Goal: Task Accomplishment & Management: Manage account settings

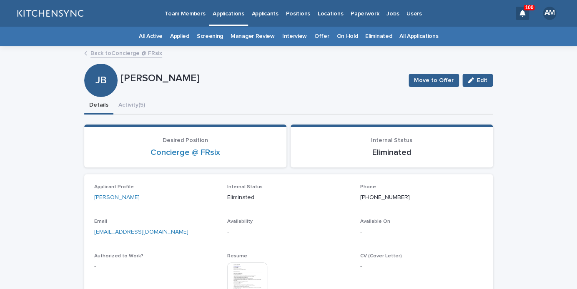
click at [418, 36] on link "All Applications" at bounding box center [418, 37] width 39 height 20
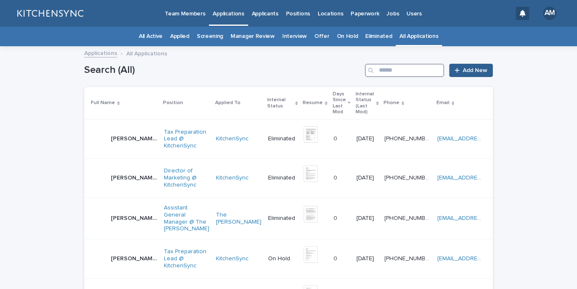
click at [415, 68] on input "Search" at bounding box center [404, 70] width 79 height 13
type input "*****"
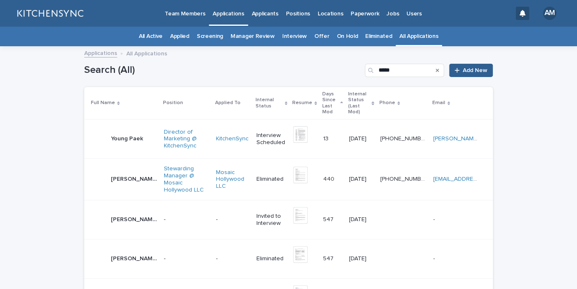
click at [124, 132] on div "Young [PERSON_NAME] [PERSON_NAME]" at bounding box center [127, 139] width 32 height 14
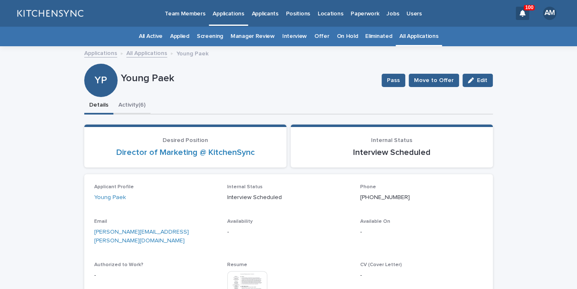
click at [139, 105] on button "Activity (6)" at bounding box center [131, 106] width 37 height 18
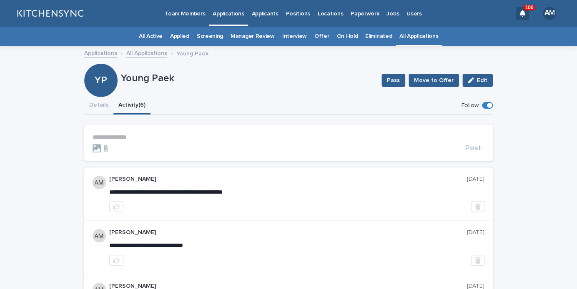
click at [130, 139] on p "**********" at bounding box center [289, 137] width 392 height 7
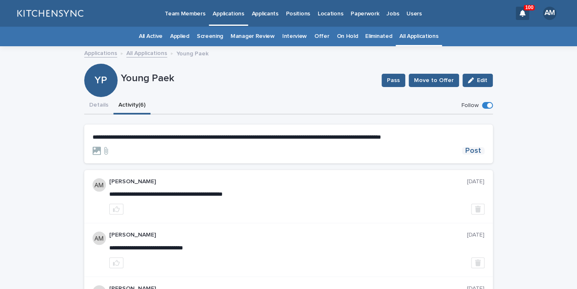
click at [480, 153] on span "Post" at bounding box center [473, 151] width 16 height 8
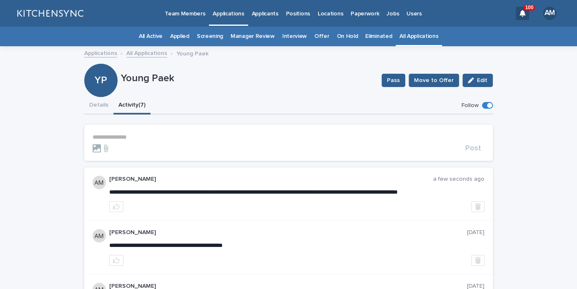
drag, startPoint x: 100, startPoint y: 111, endPoint x: 309, endPoint y: 65, distance: 214.6
click at [100, 111] on button "Details" at bounding box center [98, 106] width 29 height 18
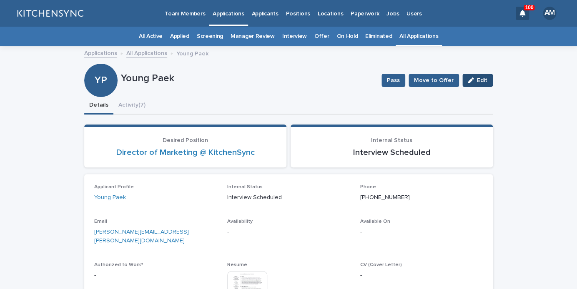
click at [486, 83] on span "Edit" at bounding box center [482, 81] width 10 height 6
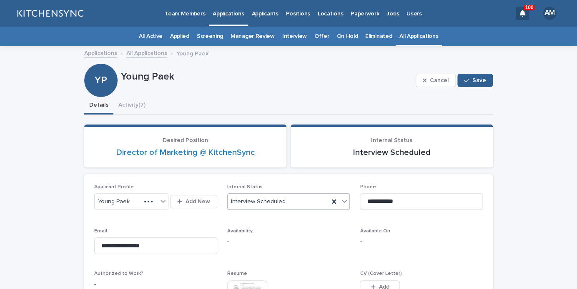
click at [303, 199] on div "Interview Scheduled" at bounding box center [279, 202] width 102 height 14
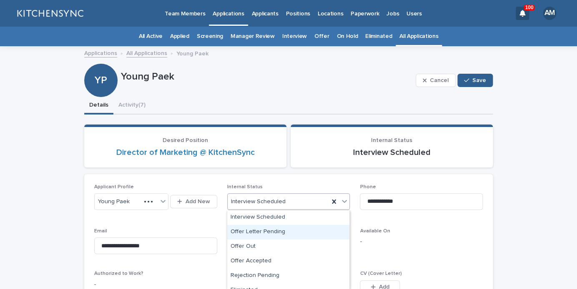
scroll to position [183, 0]
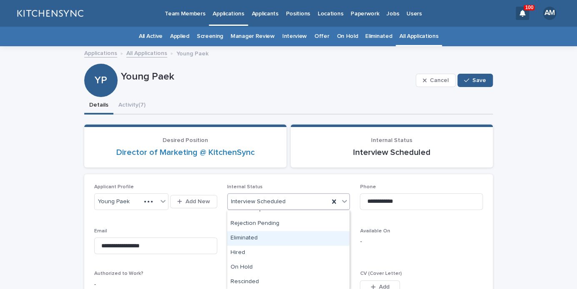
click at [299, 240] on div "Eliminated" at bounding box center [288, 238] width 122 height 15
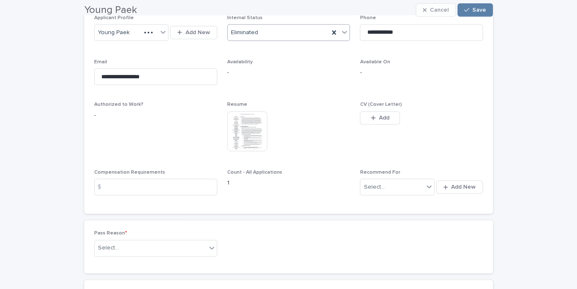
scroll to position [170, 0]
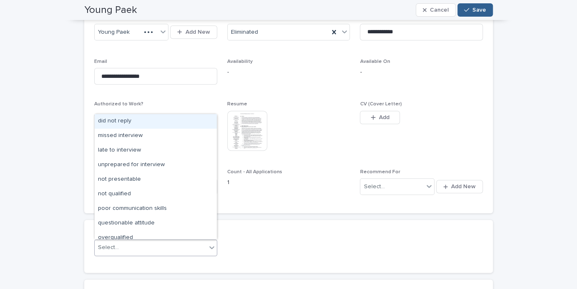
click at [186, 243] on div "Select..." at bounding box center [151, 248] width 112 height 14
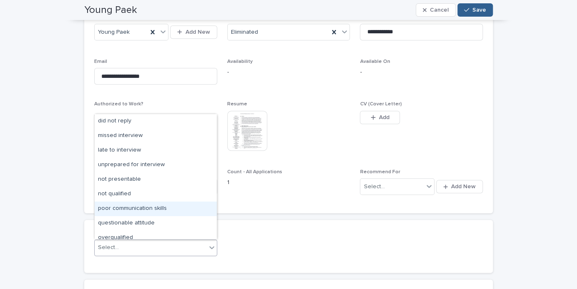
scroll to position [65, 0]
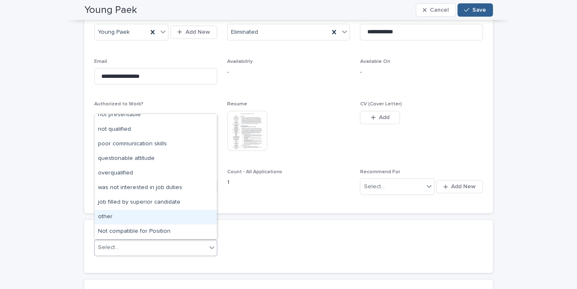
click at [180, 222] on div "other" at bounding box center [156, 217] width 122 height 15
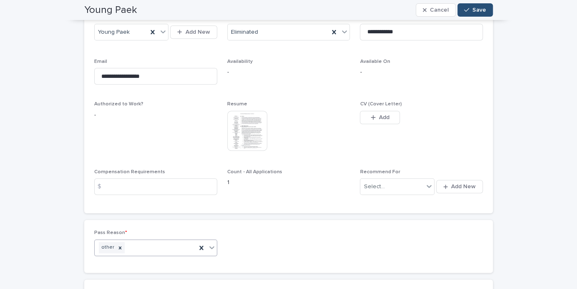
click at [472, 17] on button "Save" at bounding box center [474, 9] width 35 height 13
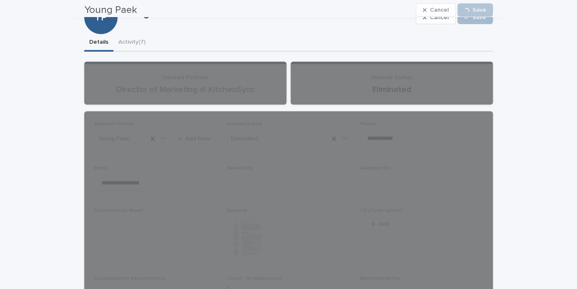
scroll to position [62, 0]
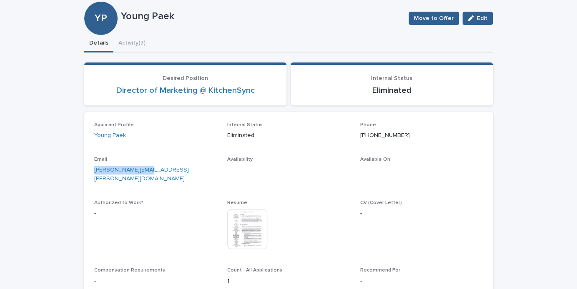
drag, startPoint x: 172, startPoint y: 170, endPoint x: 57, endPoint y: 170, distance: 115.0
click at [94, 170] on div "[PERSON_NAME][EMAIL_ADDRESS][PERSON_NAME][DOMAIN_NAME]" at bounding box center [155, 173] width 123 height 19
copy link "[PERSON_NAME][EMAIL_ADDRESS][PERSON_NAME][DOMAIN_NAME]"
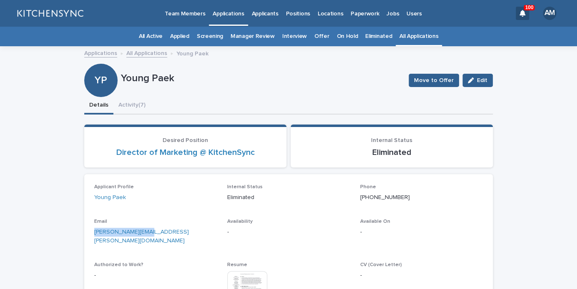
click at [406, 42] on link "All Applications" at bounding box center [418, 37] width 39 height 20
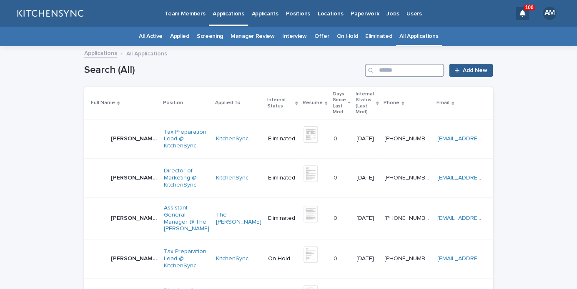
click at [407, 67] on input "Search" at bounding box center [404, 70] width 79 height 13
type input "*********"
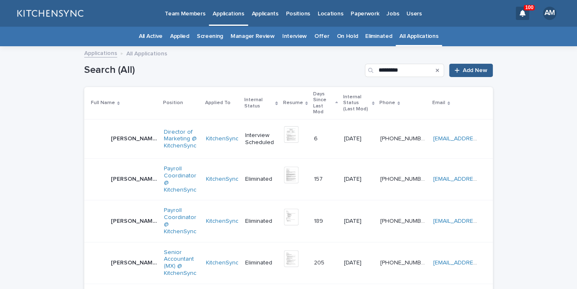
click at [125, 136] on p "[PERSON_NAME]" at bounding box center [135, 138] width 48 height 9
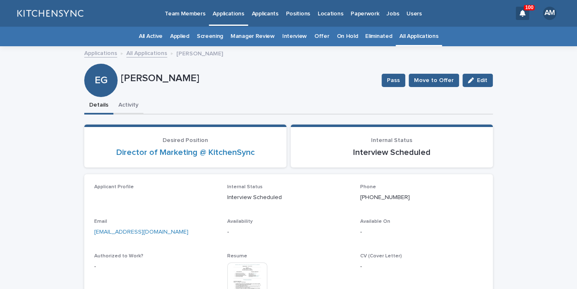
click at [128, 107] on button "Activity" at bounding box center [128, 106] width 30 height 18
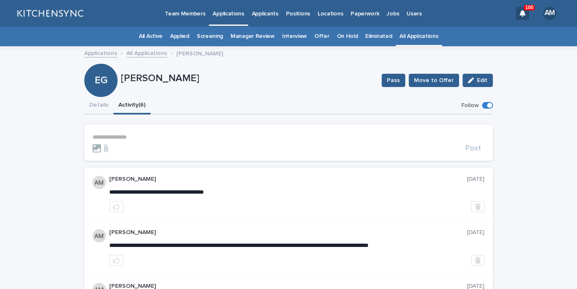
click at [125, 135] on p "**********" at bounding box center [289, 137] width 392 height 7
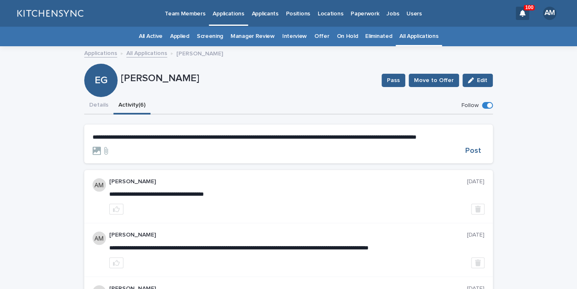
click at [196, 140] on p "**********" at bounding box center [289, 137] width 392 height 7
click at [472, 155] on span "Post" at bounding box center [473, 151] width 16 height 8
click at [95, 105] on button "Details" at bounding box center [98, 106] width 29 height 18
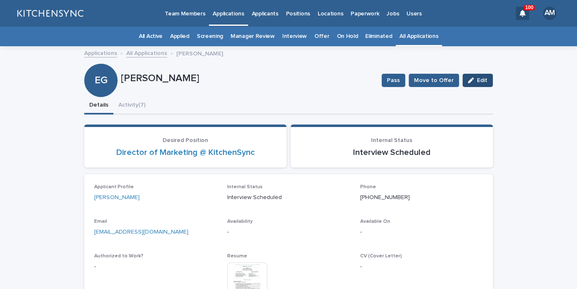
click at [480, 82] on span "Edit" at bounding box center [482, 81] width 10 height 6
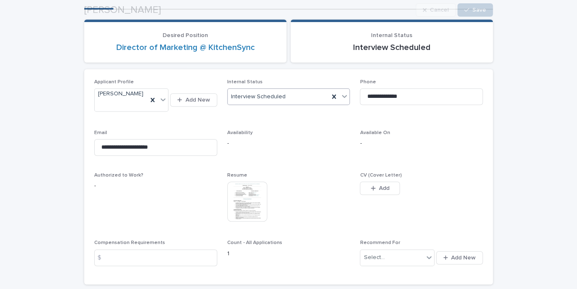
scroll to position [113, 0]
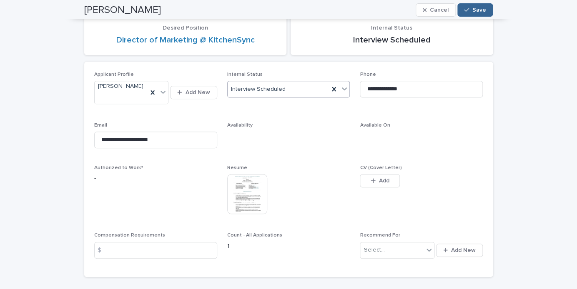
click at [288, 94] on div "Interview Scheduled" at bounding box center [279, 90] width 102 height 14
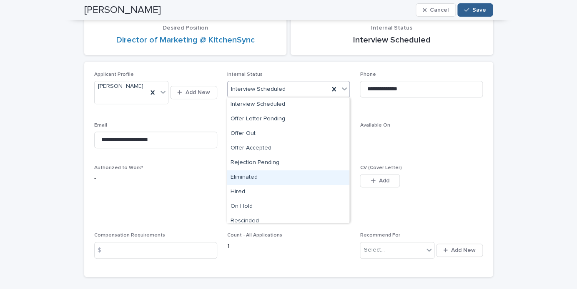
click at [272, 177] on div "Eliminated" at bounding box center [288, 177] width 122 height 15
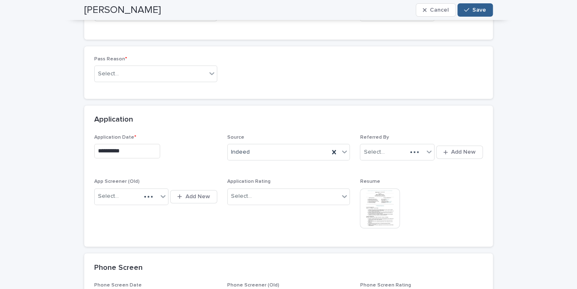
scroll to position [333, 0]
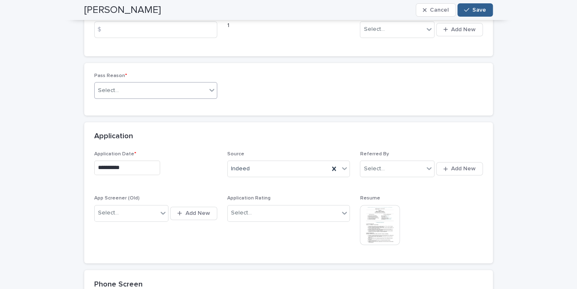
click at [149, 87] on div "Select..." at bounding box center [151, 91] width 112 height 14
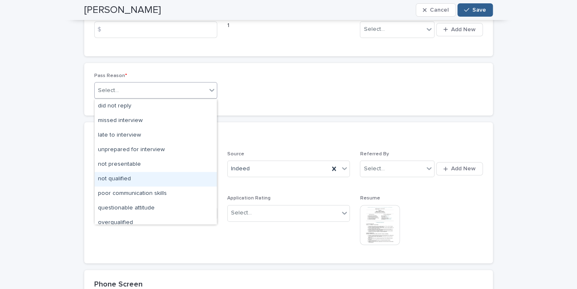
scroll to position [65, 0]
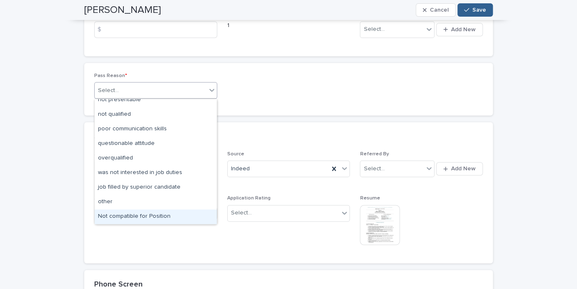
click at [136, 218] on div "Not compatible for Position" at bounding box center [156, 217] width 122 height 15
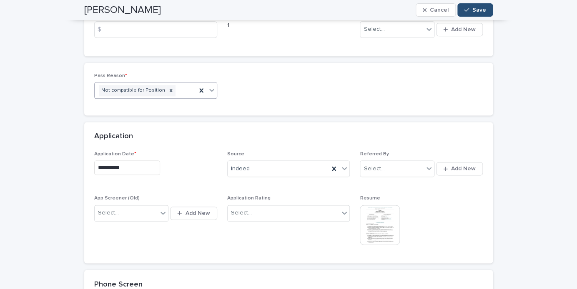
click at [471, 9] on div "button" at bounding box center [468, 10] width 8 height 6
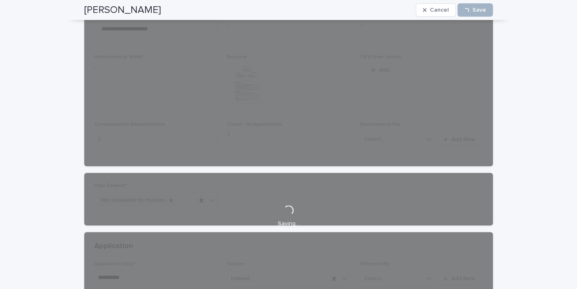
scroll to position [0, 0]
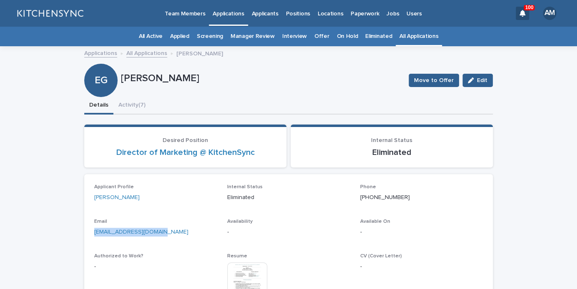
drag, startPoint x: 170, startPoint y: 232, endPoint x: 60, endPoint y: 232, distance: 110.0
click at [94, 232] on div "[EMAIL_ADDRESS][DOMAIN_NAME]" at bounding box center [155, 231] width 123 height 10
copy link "[EMAIL_ADDRESS][DOMAIN_NAME]"
click at [399, 38] on link "All Applications" at bounding box center [418, 37] width 39 height 20
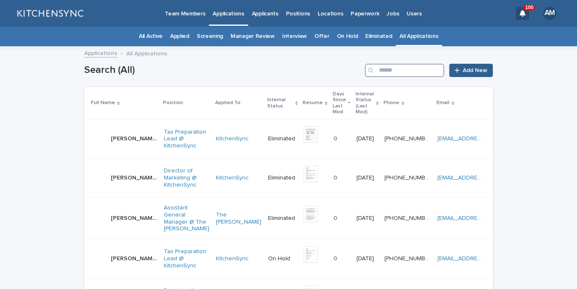
click at [403, 69] on input "Search" at bounding box center [404, 70] width 79 height 13
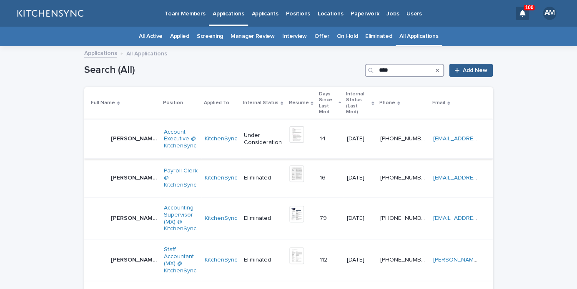
type input "****"
click at [117, 134] on p "[PERSON_NAME]" at bounding box center [135, 138] width 48 height 9
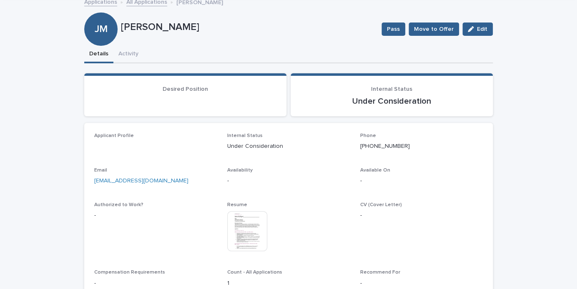
scroll to position [57, 0]
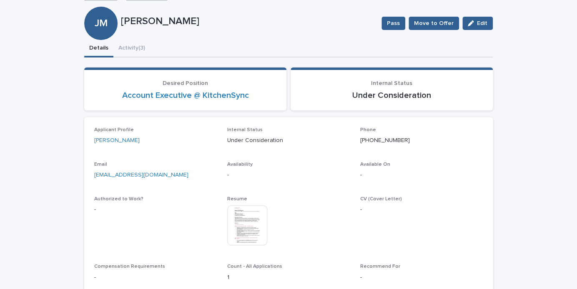
click at [249, 225] on img at bounding box center [247, 225] width 40 height 40
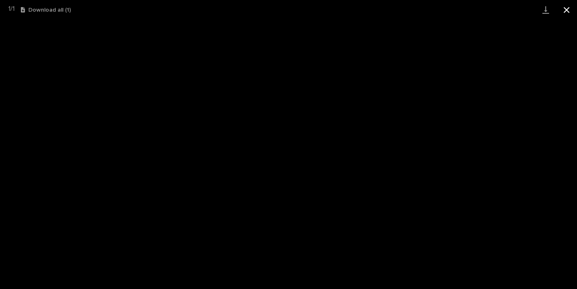
click at [572, 9] on button "Close gallery" at bounding box center [566, 10] width 21 height 20
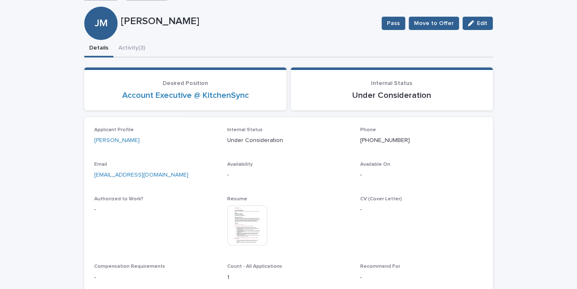
scroll to position [55, 0]
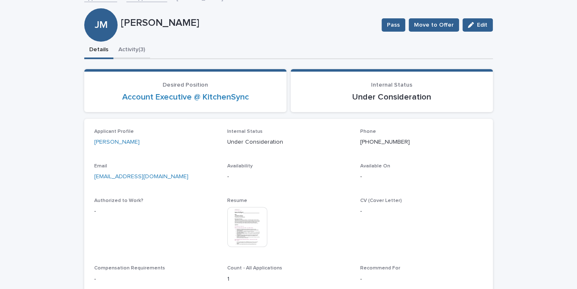
click at [130, 49] on button "Activity (3)" at bounding box center [131, 51] width 37 height 18
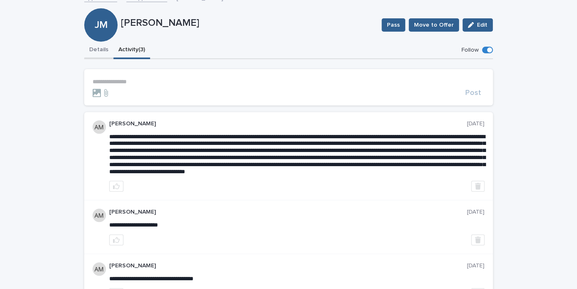
click at [104, 54] on button "Details" at bounding box center [98, 51] width 29 height 18
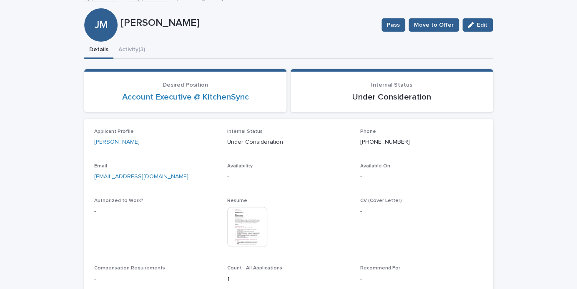
scroll to position [68, 0]
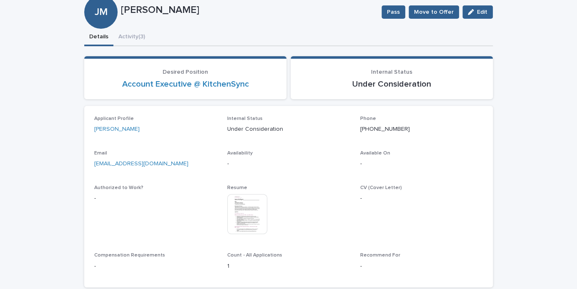
click at [250, 213] on img at bounding box center [247, 214] width 40 height 40
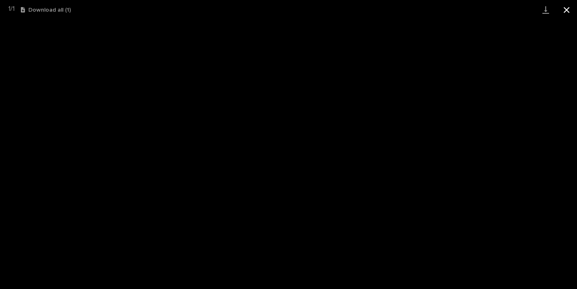
click at [569, 10] on button "Close gallery" at bounding box center [566, 10] width 21 height 20
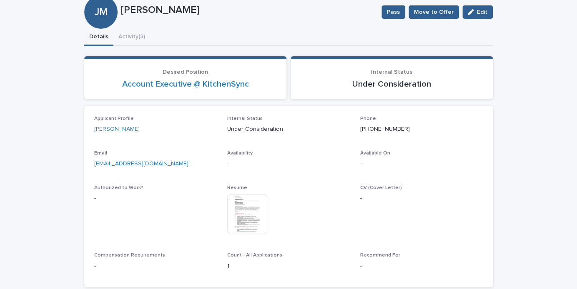
click at [144, 34] on button "Activity (3)" at bounding box center [131, 38] width 37 height 18
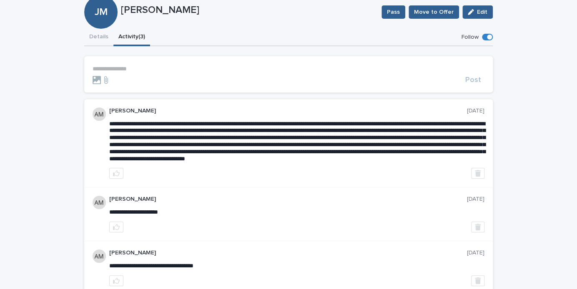
scroll to position [75, 0]
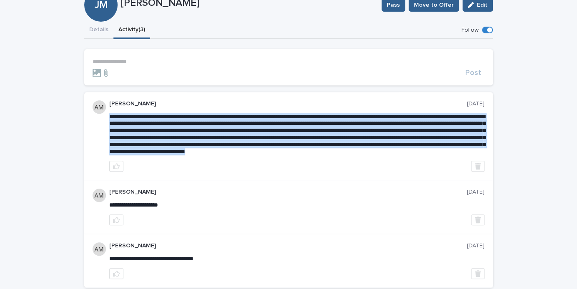
drag, startPoint x: 110, startPoint y: 118, endPoint x: 309, endPoint y: 160, distance: 203.2
copy span "**********"
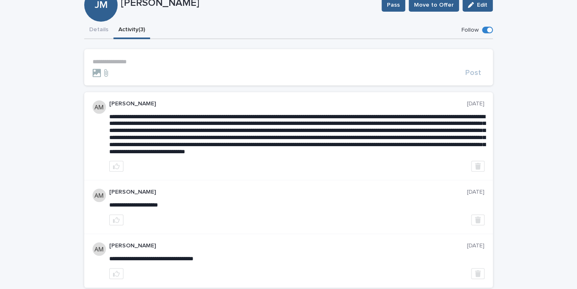
click at [102, 40] on div "**********" at bounding box center [288, 163] width 408 height 249
click at [98, 35] on button "Details" at bounding box center [98, 31] width 29 height 18
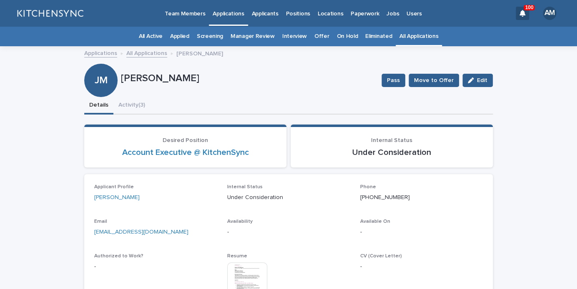
click at [406, 38] on link "All Applications" at bounding box center [418, 37] width 39 height 20
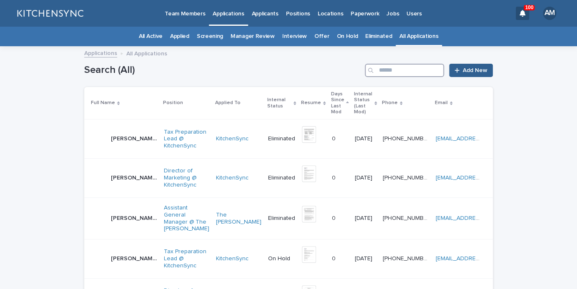
click at [394, 68] on input "Search" at bounding box center [404, 70] width 79 height 13
type input "*****"
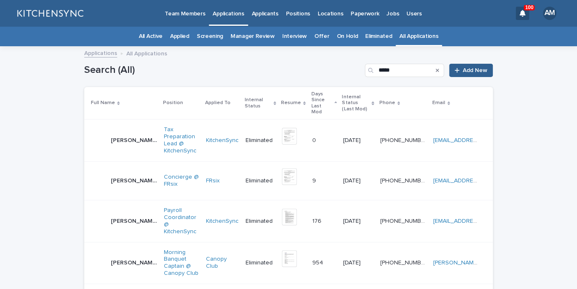
click at [123, 135] on div "[PERSON_NAME] [PERSON_NAME]" at bounding box center [134, 141] width 46 height 14
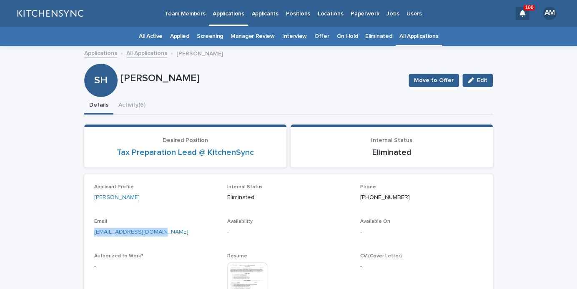
drag, startPoint x: 163, startPoint y: 232, endPoint x: 80, endPoint y: 228, distance: 82.2
click at [94, 228] on div "[EMAIL_ADDRESS][DOMAIN_NAME]" at bounding box center [155, 231] width 123 height 10
copy link "[EMAIL_ADDRESS][DOMAIN_NAME]"
click at [418, 38] on link "All Applications" at bounding box center [418, 37] width 39 height 20
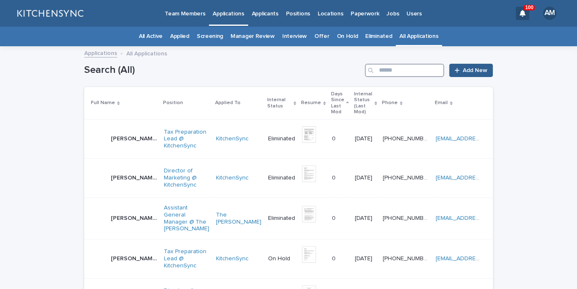
click at [412, 71] on input "Search" at bounding box center [404, 70] width 79 height 13
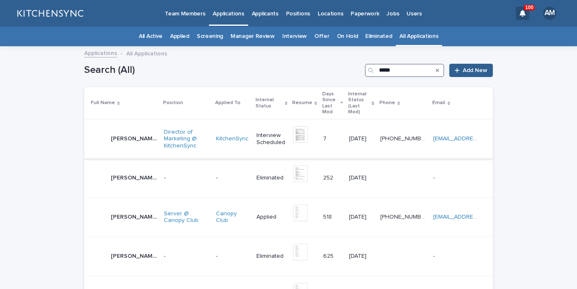
type input "*****"
click at [115, 136] on p "[PERSON_NAME]" at bounding box center [135, 138] width 48 height 9
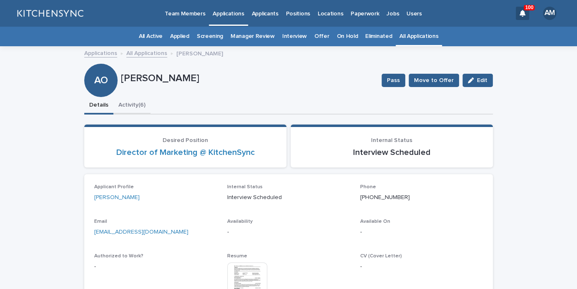
click at [137, 104] on button "Activity (6)" at bounding box center [131, 106] width 37 height 18
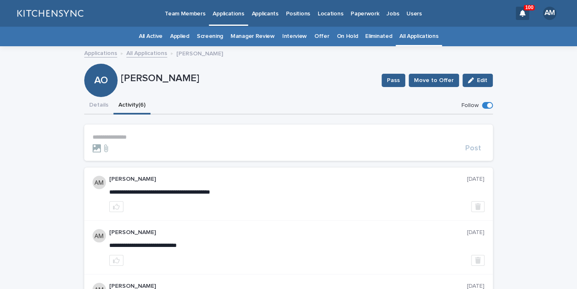
click at [129, 140] on p "**********" at bounding box center [289, 137] width 392 height 7
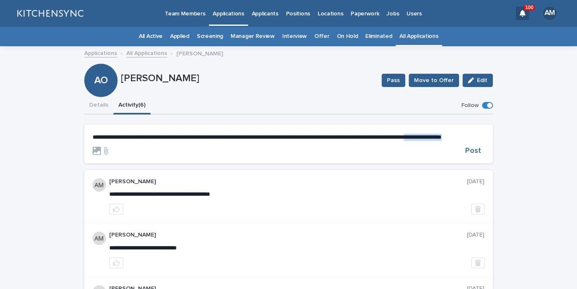
drag, startPoint x: 458, startPoint y: 143, endPoint x: 455, endPoint y: 139, distance: 5.3
click at [455, 139] on p "**********" at bounding box center [289, 137] width 392 height 7
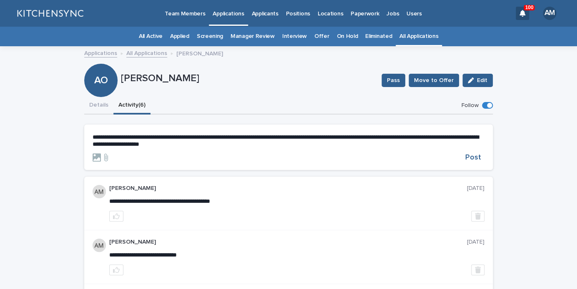
click at [138, 146] on span "**********" at bounding box center [286, 140] width 386 height 13
click at [131, 139] on span "**********" at bounding box center [286, 140] width 386 height 13
click at [468, 160] on span "Post" at bounding box center [473, 158] width 16 height 8
click at [106, 114] on button "Details" at bounding box center [98, 106] width 29 height 18
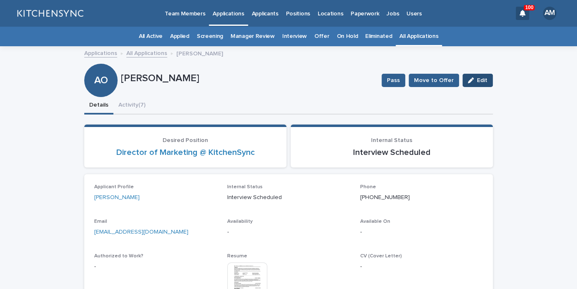
click at [480, 85] on button "Edit" at bounding box center [477, 80] width 30 height 13
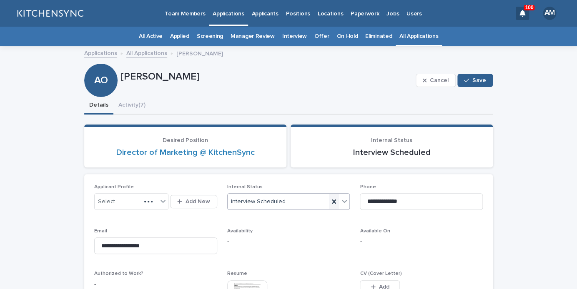
scroll to position [49, 0]
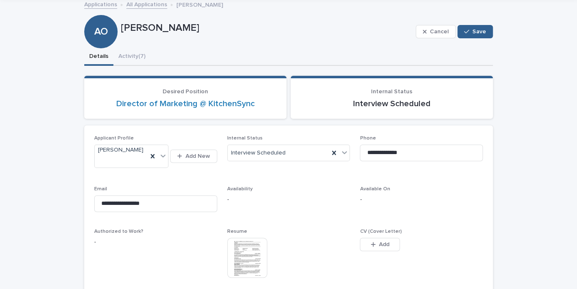
click at [295, 163] on div "Internal Status Interview Scheduled" at bounding box center [288, 151] width 123 height 33
click at [293, 158] on div "Interview Scheduled" at bounding box center [279, 153] width 102 height 14
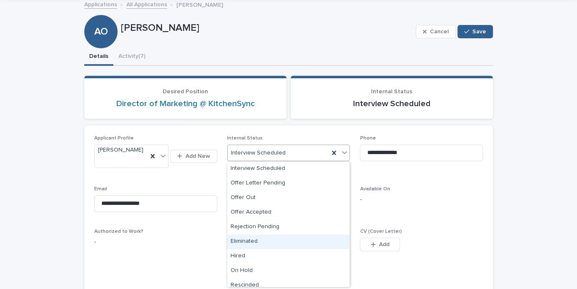
click at [272, 238] on div "Eliminated" at bounding box center [288, 242] width 122 height 15
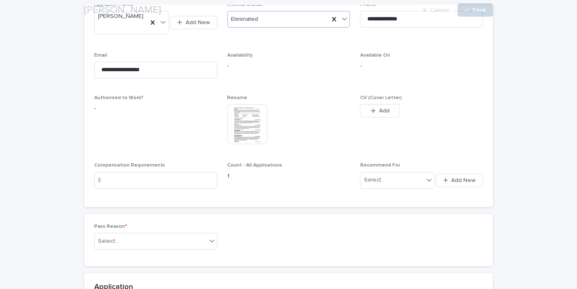
scroll to position [186, 0]
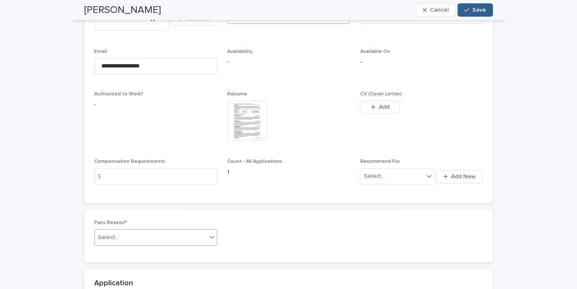
click at [170, 235] on div "Select..." at bounding box center [151, 238] width 112 height 14
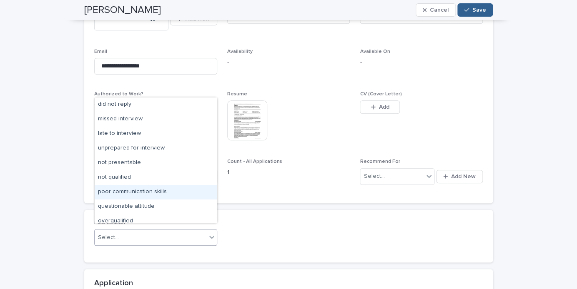
scroll to position [65, 0]
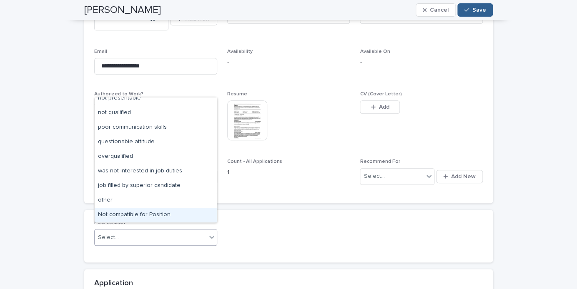
click at [147, 210] on div "Not compatible for Position" at bounding box center [156, 215] width 122 height 15
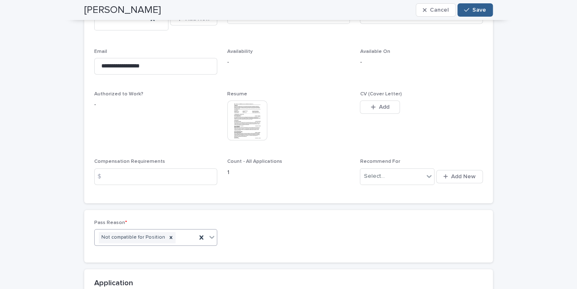
scroll to position [0, 0]
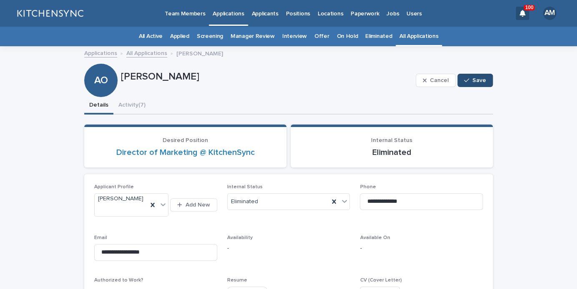
click at [488, 80] on button "Save" at bounding box center [474, 80] width 35 height 13
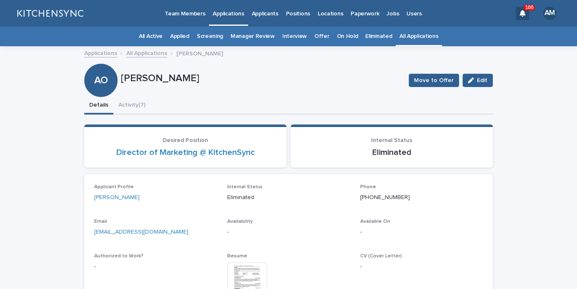
click at [421, 39] on link "All Applications" at bounding box center [418, 37] width 39 height 20
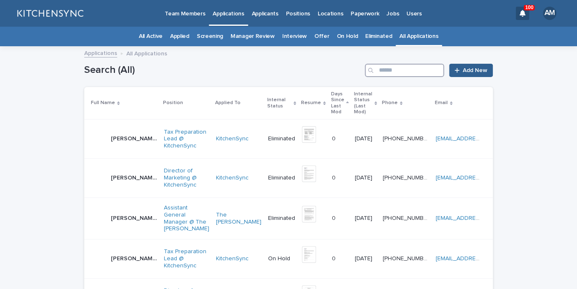
click at [413, 70] on input "Search" at bounding box center [404, 70] width 79 height 13
type input "*****"
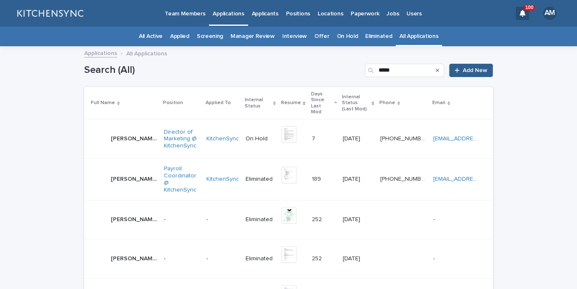
click at [123, 132] on div "[PERSON_NAME] [PERSON_NAME] [PERSON_NAME]" at bounding box center [134, 139] width 46 height 14
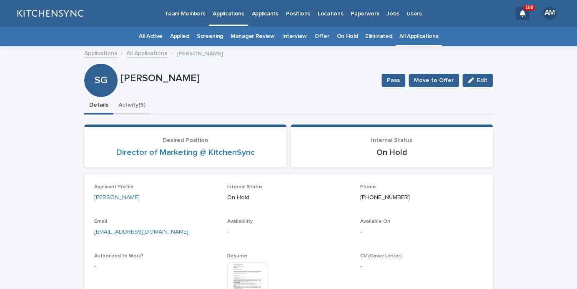
click at [128, 113] on button "Activity (9)" at bounding box center [131, 106] width 37 height 18
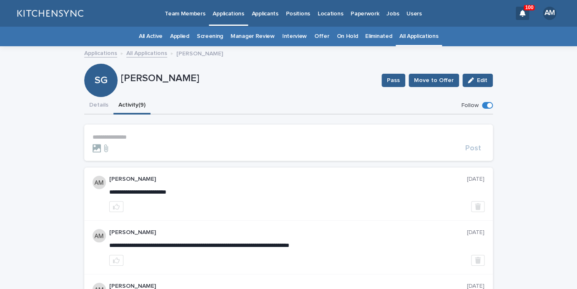
click at [126, 136] on p "**********" at bounding box center [289, 137] width 392 height 7
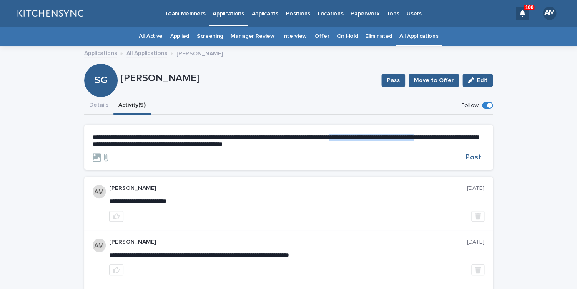
drag, startPoint x: 363, startPoint y: 138, endPoint x: 461, endPoint y: 137, distance: 98.8
click at [461, 137] on span "**********" at bounding box center [286, 140] width 386 height 13
click at [232, 146] on p "**********" at bounding box center [289, 141] width 392 height 14
click at [242, 145] on span "**********" at bounding box center [286, 140] width 386 height 13
click at [133, 138] on span "**********" at bounding box center [286, 140] width 386 height 13
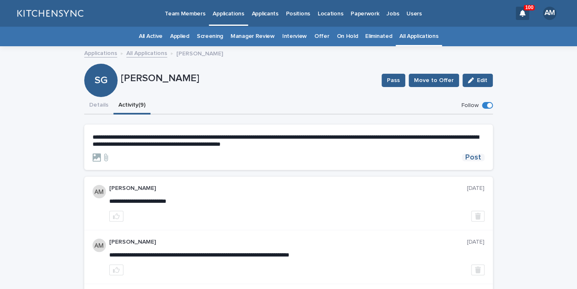
click at [479, 159] on span "Post" at bounding box center [473, 158] width 16 height 8
click at [103, 106] on button "Details" at bounding box center [98, 106] width 29 height 18
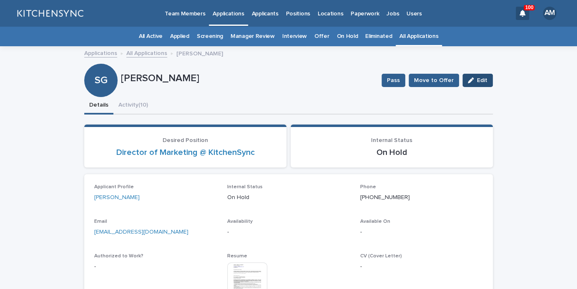
click at [479, 78] on span "Edit" at bounding box center [482, 81] width 10 height 6
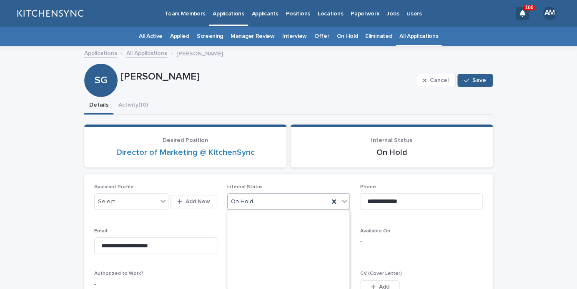
click at [296, 204] on div "On Hold" at bounding box center [279, 202] width 102 height 14
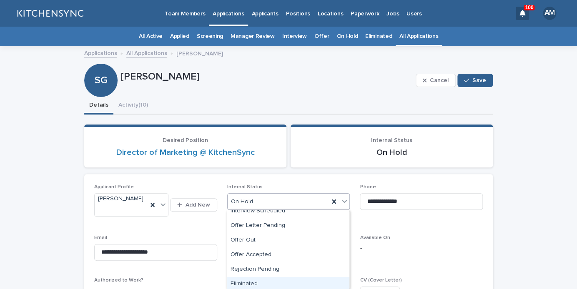
click at [273, 285] on div "Eliminated" at bounding box center [288, 284] width 122 height 15
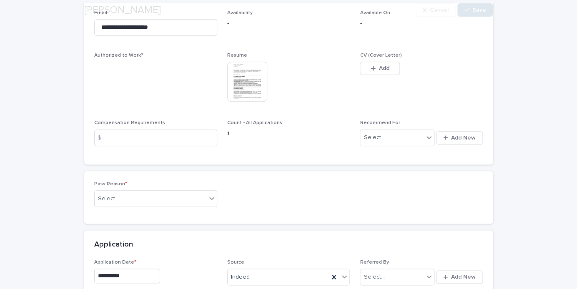
scroll to position [227, 0]
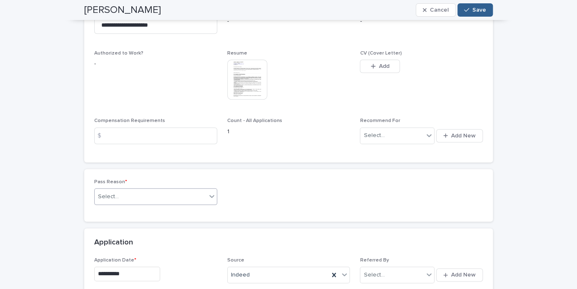
click at [193, 200] on div "Select..." at bounding box center [151, 197] width 112 height 14
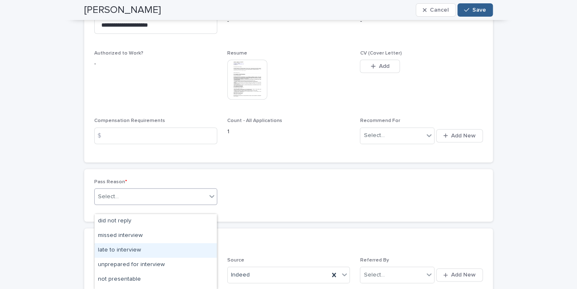
scroll to position [114, 0]
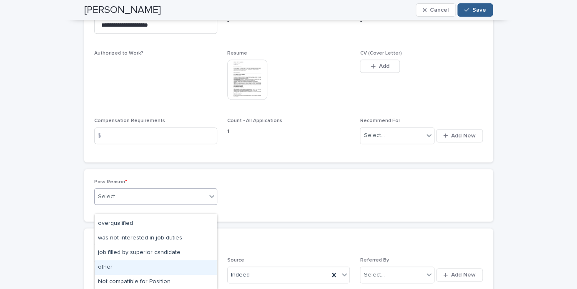
click at [160, 274] on div "other" at bounding box center [156, 267] width 122 height 15
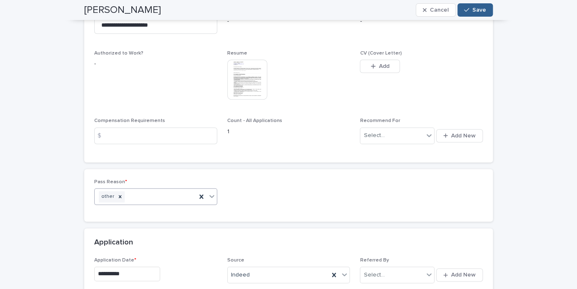
click at [162, 204] on div "other" at bounding box center [146, 197] width 102 height 15
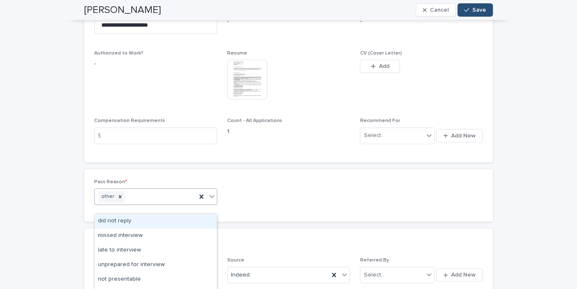
click at [484, 12] on span "Save" at bounding box center [479, 10] width 14 height 6
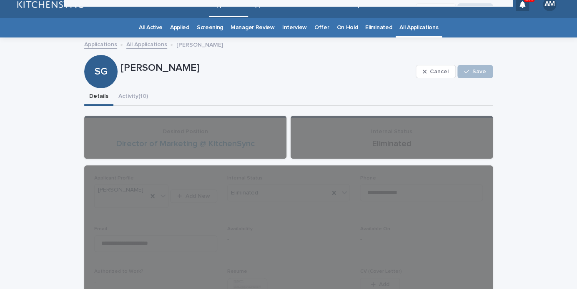
scroll to position [0, 0]
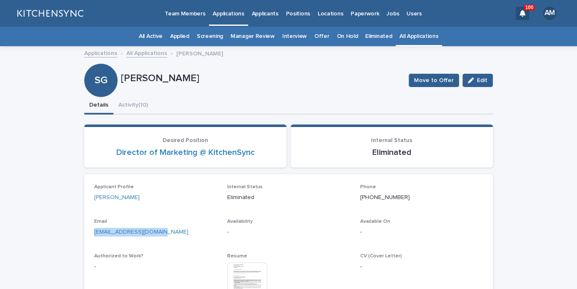
drag, startPoint x: 168, startPoint y: 235, endPoint x: 68, endPoint y: 230, distance: 100.6
click at [94, 230] on div "[EMAIL_ADDRESS][DOMAIN_NAME]" at bounding box center [155, 231] width 123 height 10
copy link "[EMAIL_ADDRESS][DOMAIN_NAME]"
click at [404, 40] on link "All Applications" at bounding box center [418, 37] width 39 height 20
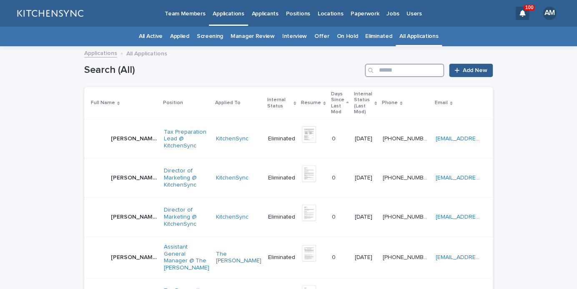
click at [398, 70] on input "Search" at bounding box center [404, 70] width 79 height 13
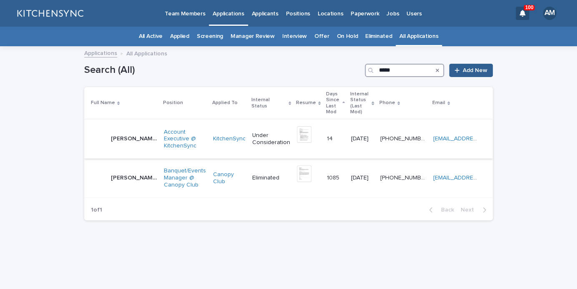
type input "*****"
click at [118, 134] on p "[PERSON_NAME]" at bounding box center [135, 138] width 48 height 9
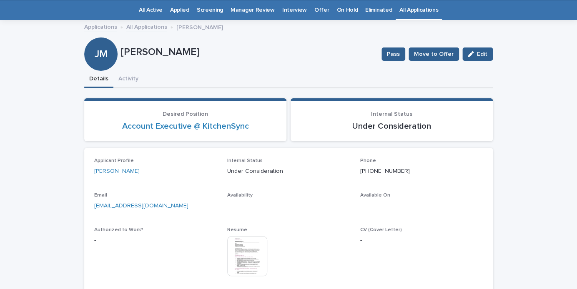
scroll to position [27, 0]
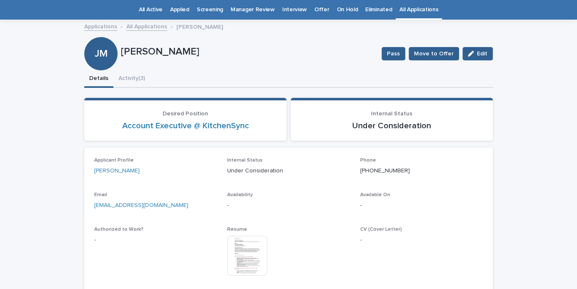
drag, startPoint x: 122, startPoint y: 53, endPoint x: 218, endPoint y: 55, distance: 96.3
click at [218, 55] on p "[PERSON_NAME]" at bounding box center [248, 52] width 254 height 12
copy p "[PERSON_NAME]"
click at [243, 265] on img at bounding box center [247, 256] width 40 height 40
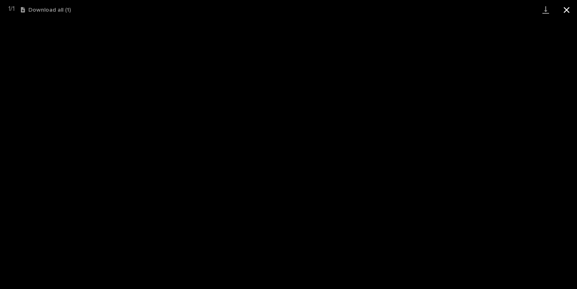
click at [567, 11] on button "Close gallery" at bounding box center [566, 10] width 21 height 20
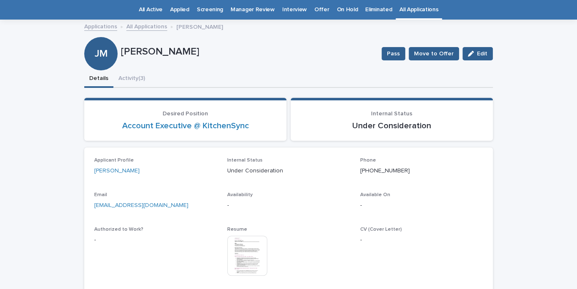
click at [245, 70] on div "Details Activity (3)" at bounding box center [288, 79] width 408 height 18
drag, startPoint x: 173, startPoint y: 207, endPoint x: 65, endPoint y: 204, distance: 108.4
click at [94, 204] on div "[EMAIL_ADDRESS][DOMAIN_NAME]" at bounding box center [155, 205] width 123 height 10
copy link "[EMAIL_ADDRESS][DOMAIN_NAME]"
click at [480, 59] on button "Edit" at bounding box center [477, 53] width 30 height 13
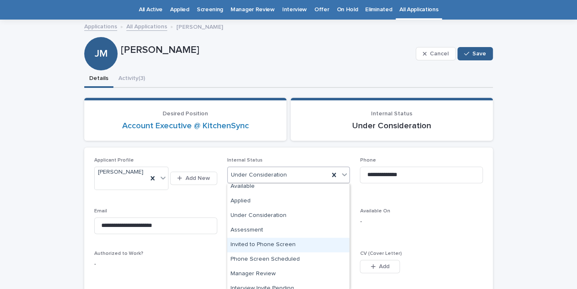
scroll to position [74, 0]
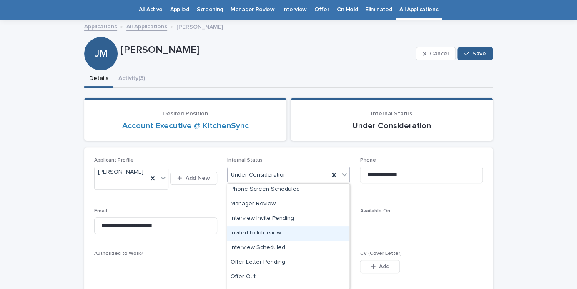
click at [269, 228] on div "Invited to Interview" at bounding box center [288, 233] width 122 height 15
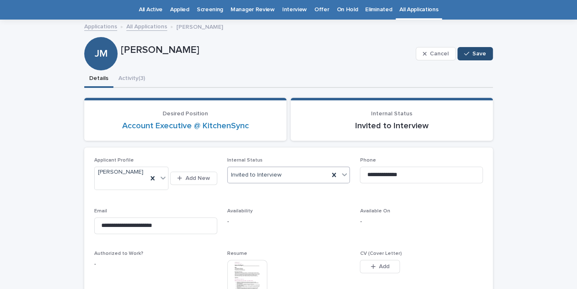
click at [468, 51] on icon "button" at bounding box center [466, 54] width 5 height 6
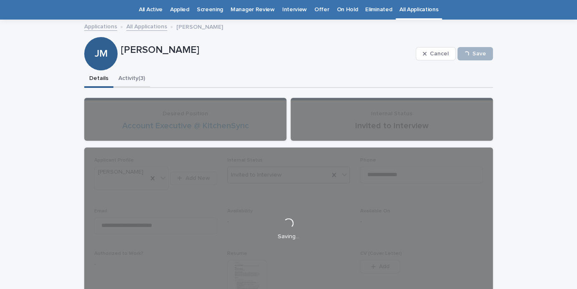
click at [146, 80] on button "Activity (3)" at bounding box center [131, 79] width 37 height 18
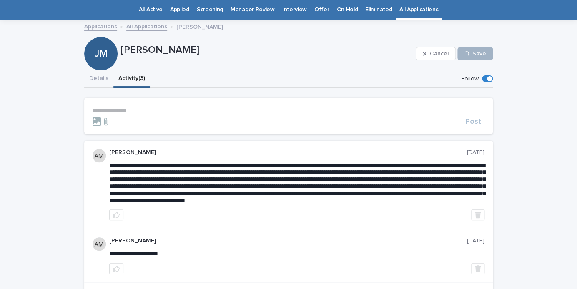
click at [131, 109] on p "**********" at bounding box center [289, 110] width 392 height 7
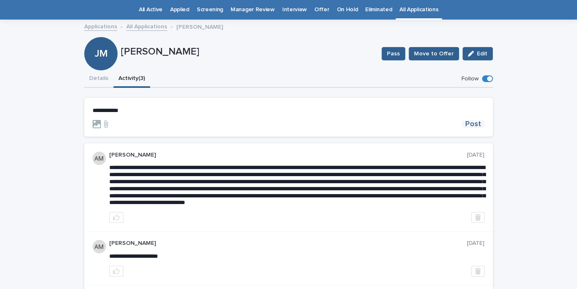
click at [471, 124] on span "Post" at bounding box center [473, 124] width 16 height 8
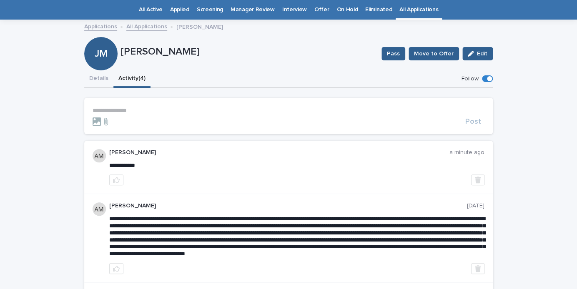
click at [409, 13] on link "All Applications" at bounding box center [418, 10] width 39 height 20
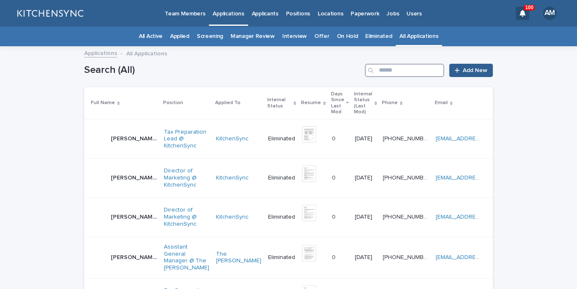
click at [392, 71] on input "Search" at bounding box center [404, 70] width 79 height 13
type input "******"
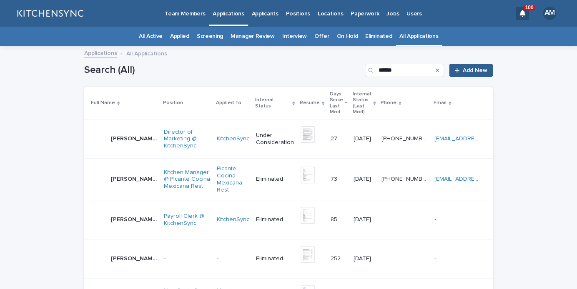
click at [116, 132] on div "[PERSON_NAME] [PERSON_NAME]" at bounding box center [134, 139] width 46 height 14
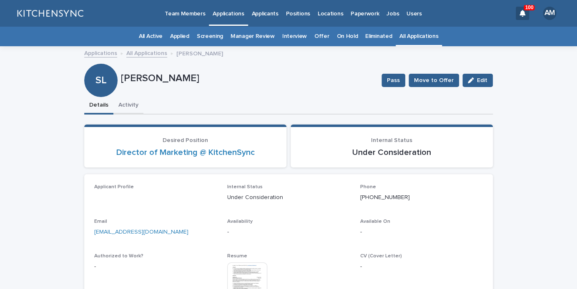
click at [133, 110] on button "Activity" at bounding box center [128, 106] width 30 height 18
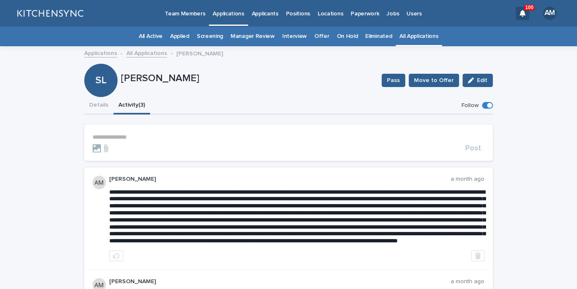
click at [133, 136] on p "**********" at bounding box center [289, 137] width 392 height 7
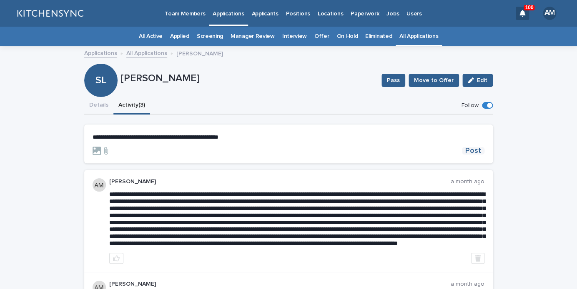
click at [478, 151] on span "Post" at bounding box center [473, 151] width 16 height 8
click at [102, 110] on button "Details" at bounding box center [98, 106] width 29 height 18
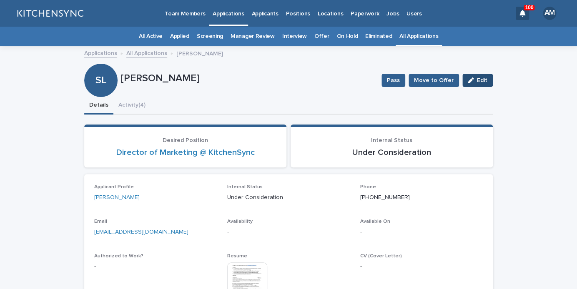
click at [478, 82] on span "Edit" at bounding box center [482, 81] width 10 height 6
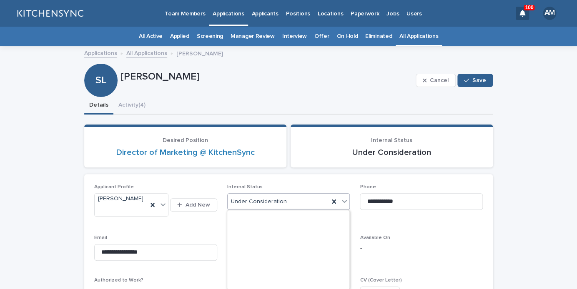
scroll to position [183, 0]
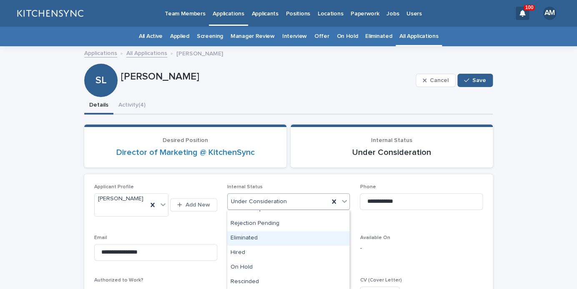
click at [270, 242] on div "Eliminated" at bounding box center [288, 238] width 122 height 15
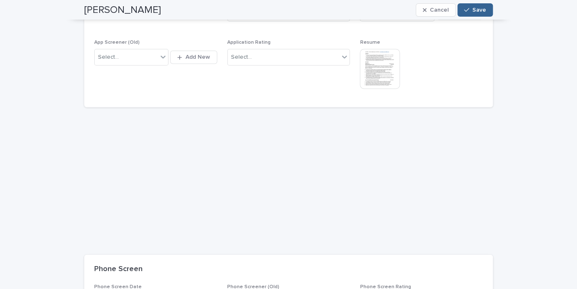
scroll to position [327, 0]
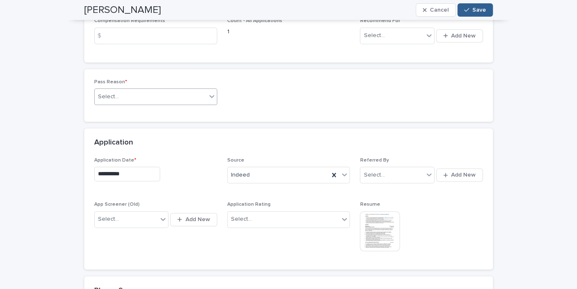
click at [181, 90] on div "Select..." at bounding box center [151, 97] width 112 height 14
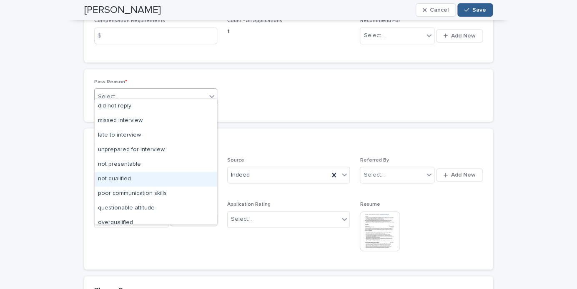
click at [163, 180] on div "not qualified" at bounding box center [156, 179] width 122 height 15
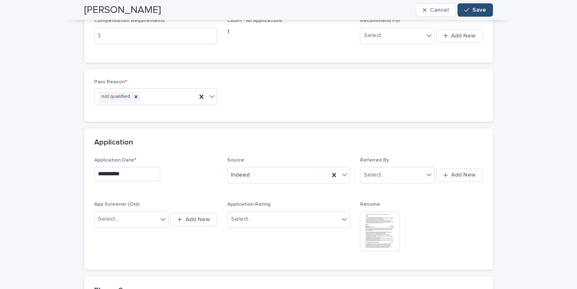
click at [482, 7] on button "Save" at bounding box center [474, 9] width 35 height 13
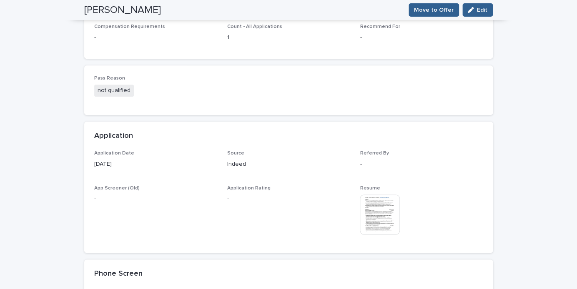
scroll to position [0, 0]
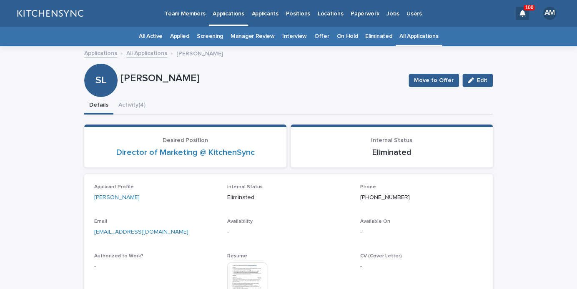
click at [415, 37] on link "All Applications" at bounding box center [418, 37] width 39 height 20
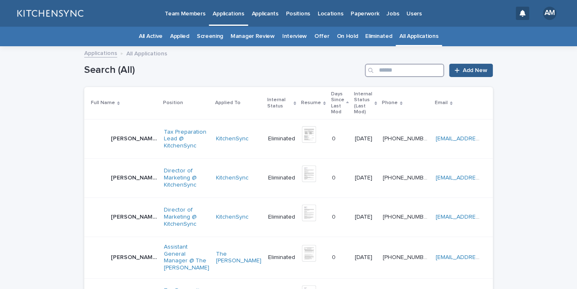
click at [410, 65] on input "Search" at bounding box center [404, 70] width 79 height 13
type input "******"
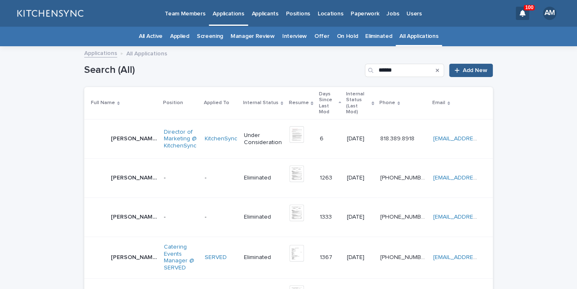
click at [119, 120] on td "[PERSON_NAME] [PERSON_NAME]" at bounding box center [122, 139] width 76 height 39
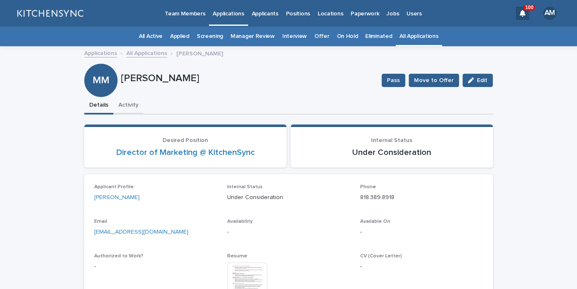
click at [121, 105] on button "Activity" at bounding box center [128, 106] width 30 height 18
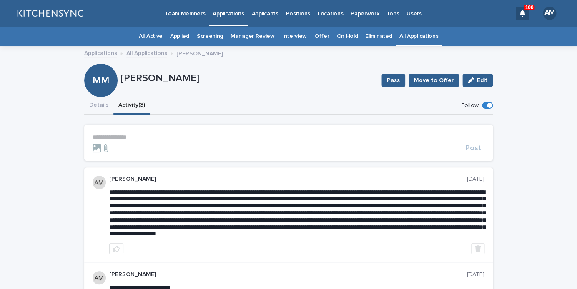
scroll to position [20, 0]
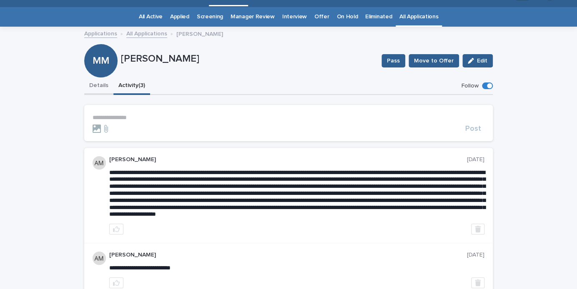
click at [99, 92] on button "Details" at bounding box center [98, 87] width 29 height 18
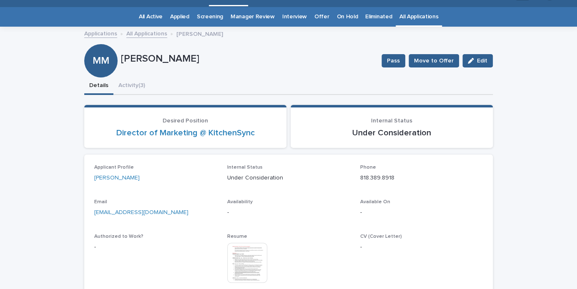
scroll to position [84, 0]
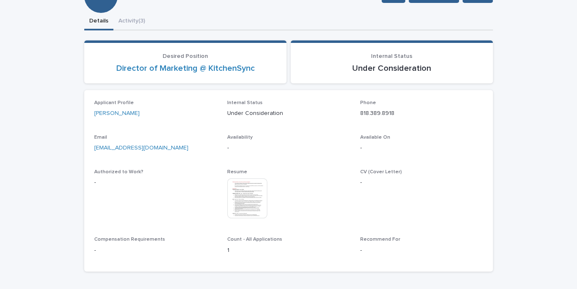
click at [259, 210] on img at bounding box center [247, 198] width 40 height 40
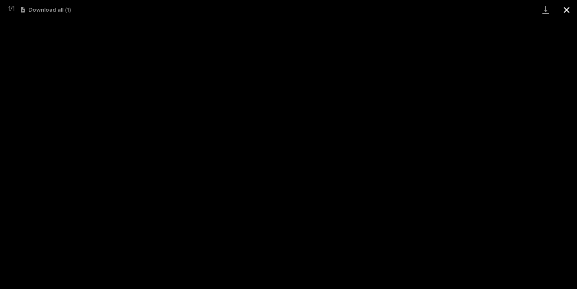
click at [570, 13] on button "Close gallery" at bounding box center [566, 10] width 21 height 20
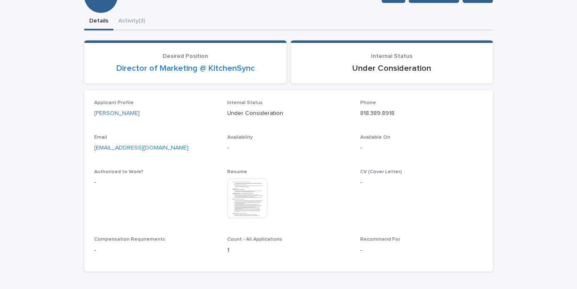
click at [138, 20] on div "**********" at bounding box center [288, 145] width 408 height 265
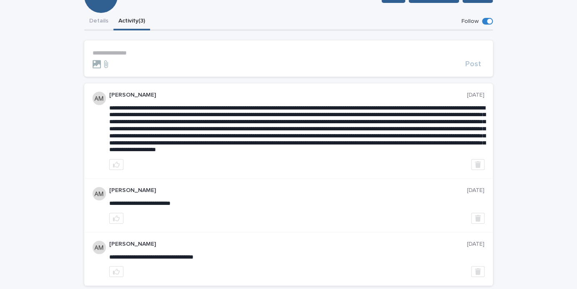
scroll to position [95, 0]
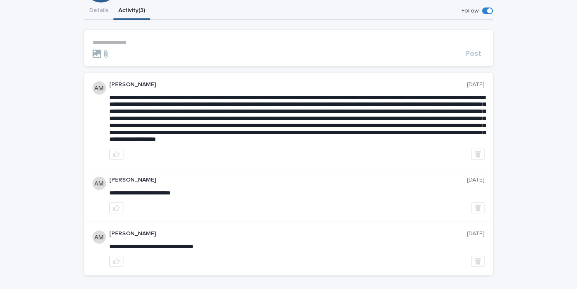
click at [127, 43] on p "**********" at bounding box center [289, 42] width 392 height 7
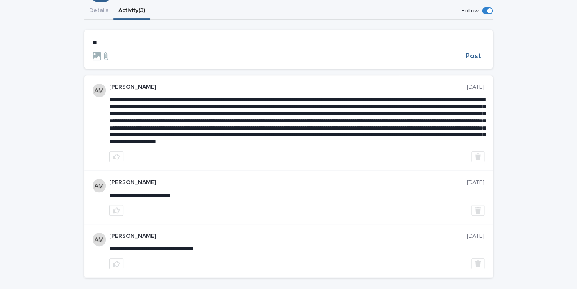
scroll to position [96, 0]
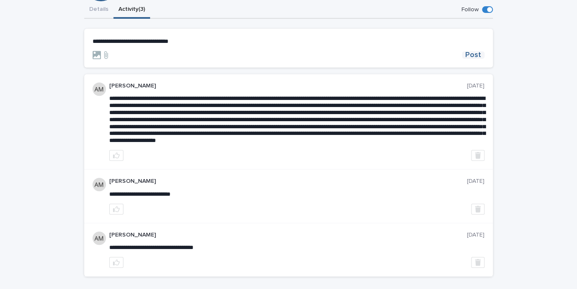
click at [478, 54] on span "Post" at bounding box center [473, 55] width 16 height 8
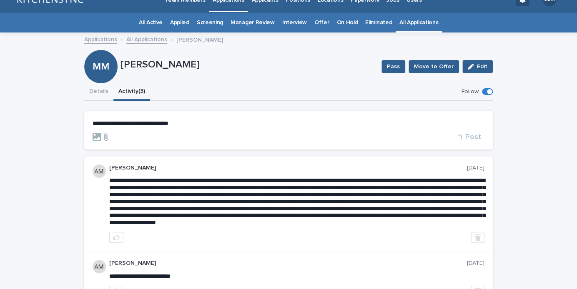
scroll to position [0, 0]
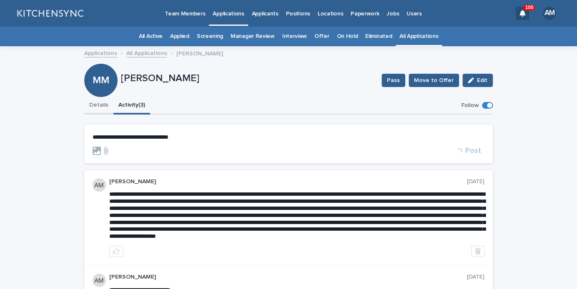
click at [88, 111] on button "Details" at bounding box center [98, 106] width 29 height 18
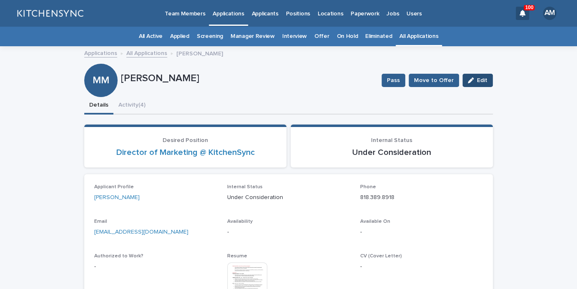
click at [481, 79] on span "Edit" at bounding box center [482, 81] width 10 height 6
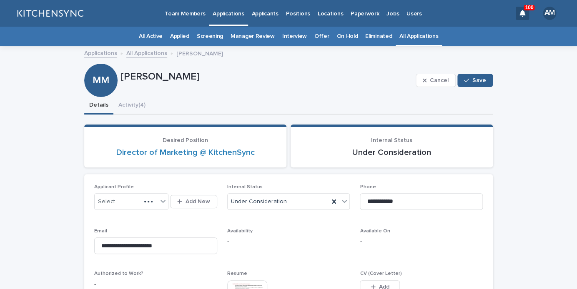
scroll to position [85, 0]
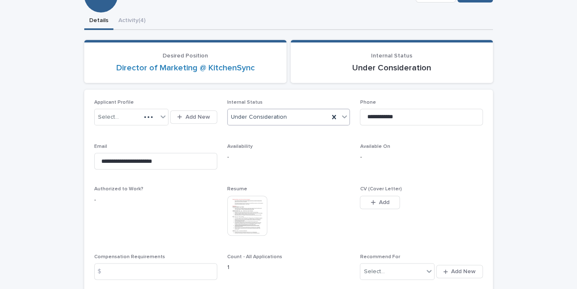
click at [303, 118] on div "Under Consideration" at bounding box center [279, 117] width 102 height 14
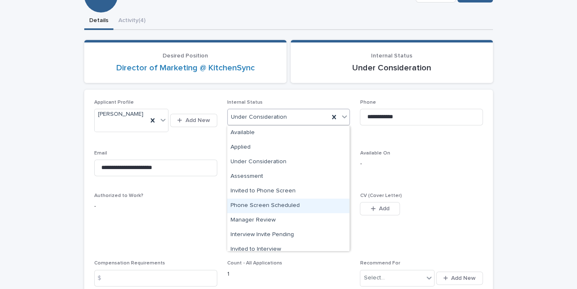
scroll to position [138, 0]
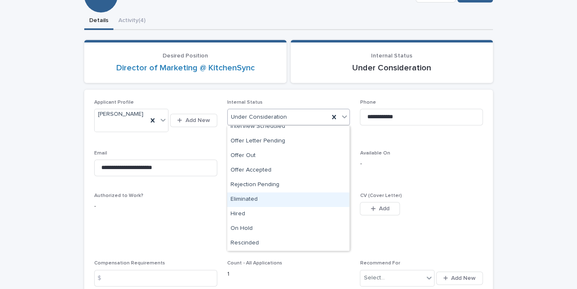
click at [286, 199] on div "Eliminated" at bounding box center [288, 200] width 122 height 15
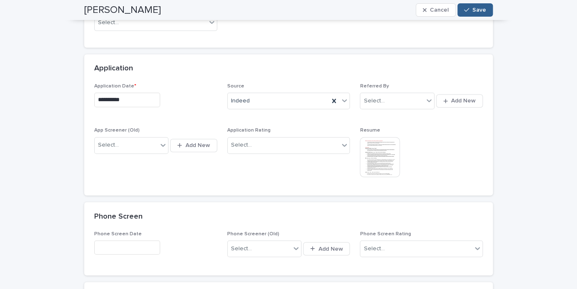
scroll to position [359, 0]
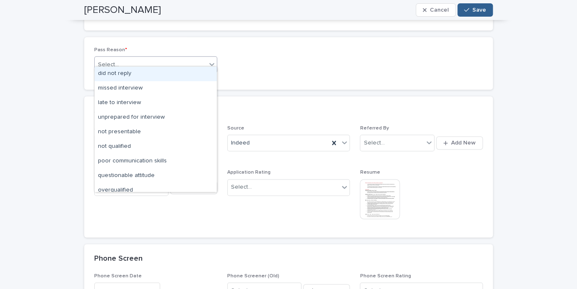
click at [170, 58] on div "Select..." at bounding box center [151, 65] width 112 height 14
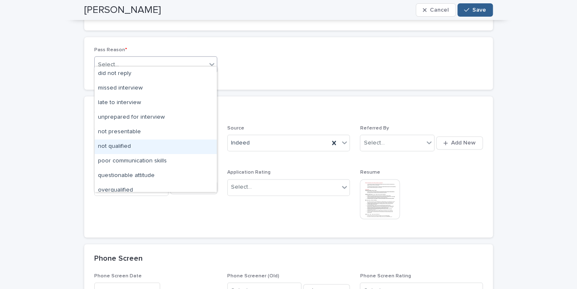
click at [149, 146] on div "not qualified" at bounding box center [156, 147] width 122 height 15
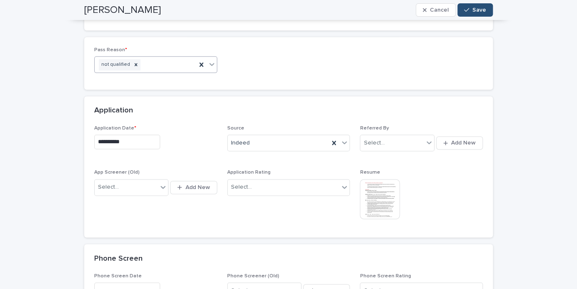
click at [473, 16] on button "Save" at bounding box center [474, 9] width 35 height 13
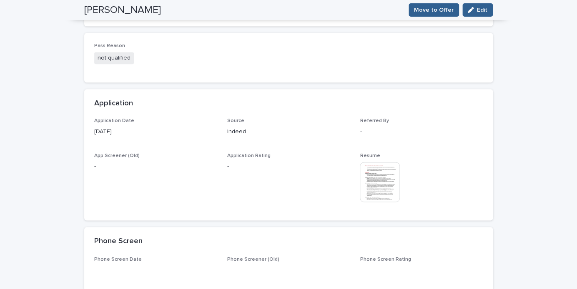
scroll to position [0, 0]
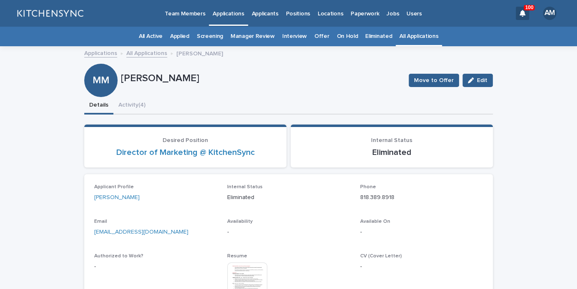
click at [408, 40] on link "All Applications" at bounding box center [418, 37] width 39 height 20
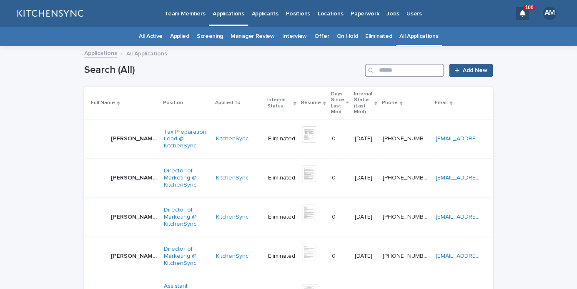
click at [406, 70] on input "Search" at bounding box center [404, 70] width 79 height 13
type input "******"
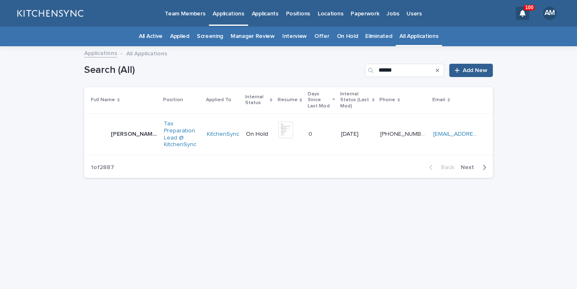
click at [118, 133] on div "[PERSON_NAME] [PERSON_NAME]" at bounding box center [134, 135] width 46 height 14
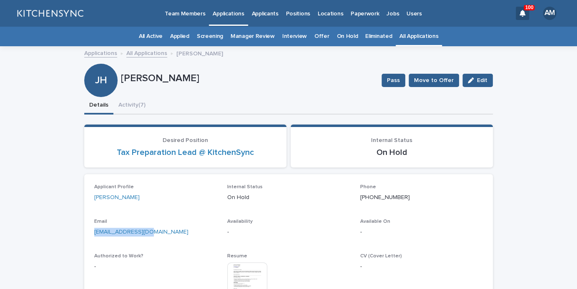
drag, startPoint x: 156, startPoint y: 233, endPoint x: 68, endPoint y: 231, distance: 88.0
click at [94, 231] on div "[EMAIL_ADDRESS][DOMAIN_NAME]" at bounding box center [155, 231] width 123 height 10
copy link "[EMAIL_ADDRESS][DOMAIN_NAME]"
